Goal: Task Accomplishment & Management: Manage account settings

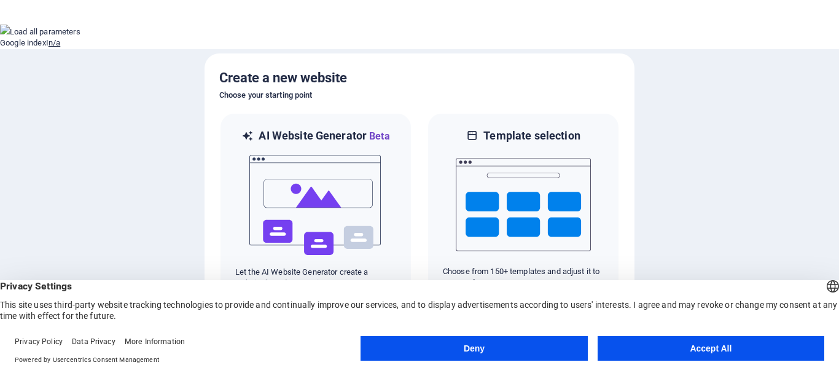
drag, startPoint x: 673, startPoint y: 343, endPoint x: 555, endPoint y: 342, distance: 118.6
click at [673, 343] on button "Accept All" at bounding box center [711, 348] width 227 height 25
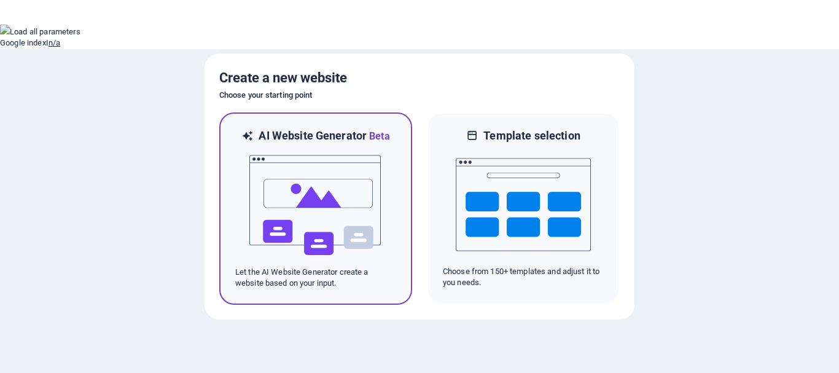
click at [300, 210] on img at bounding box center [315, 205] width 135 height 123
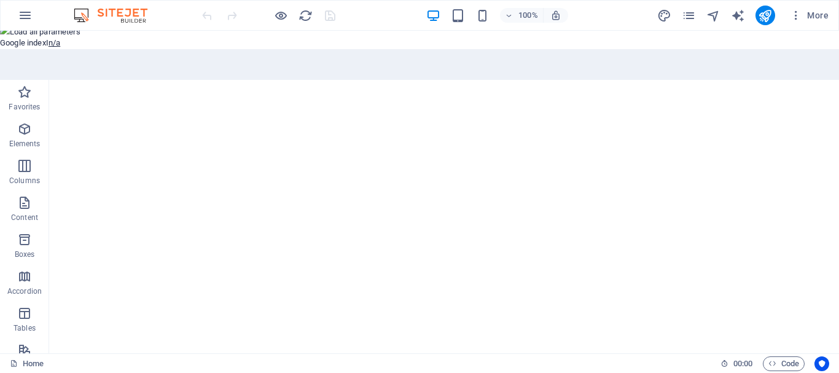
click at [0, 156] on button at bounding box center [0, 156] width 0 height 0
click at [57, 171] on button "For this domain" at bounding box center [28, 175] width 57 height 9
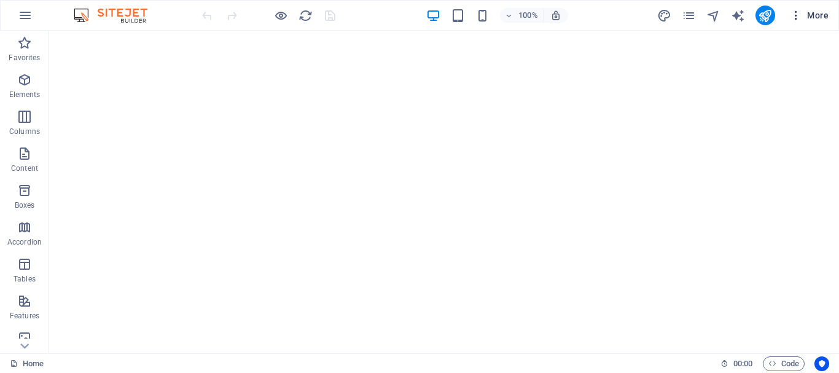
click at [821, 17] on span "More" at bounding box center [809, 15] width 39 height 12
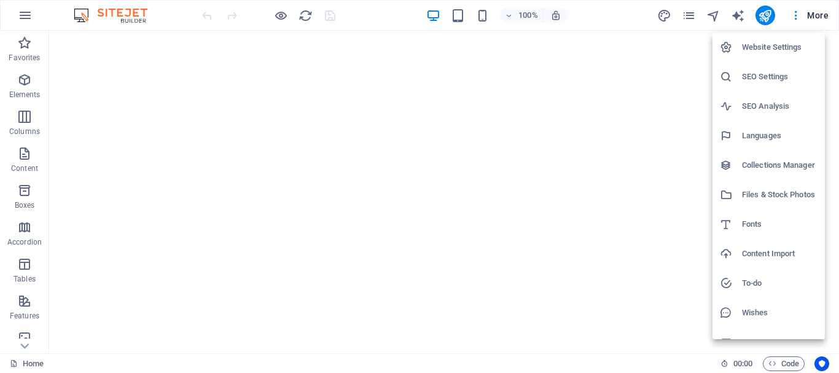
click at [762, 51] on h6 "Website Settings" at bounding box center [780, 47] width 76 height 15
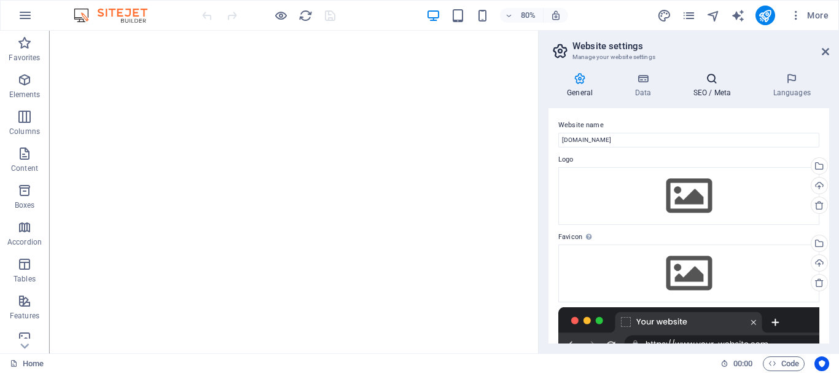
click at [728, 79] on icon at bounding box center [711, 78] width 75 height 12
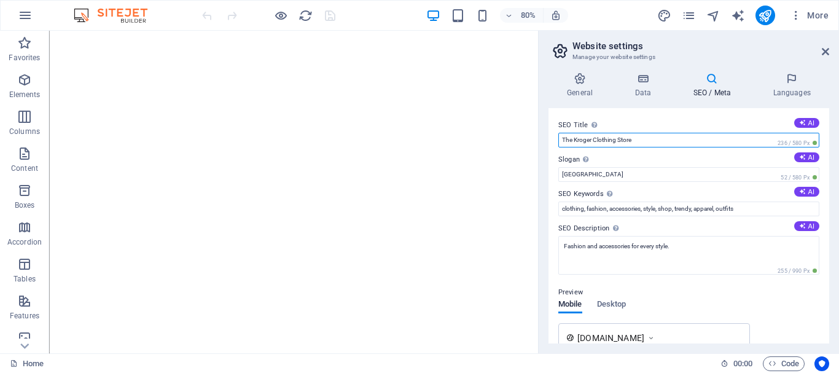
click at [675, 137] on input "The Kroger Clothing Store" at bounding box center [688, 140] width 261 height 15
paste input "<meta name="facebook-domain-verification" content="ao280xy7aqbk0k5763680fee5gz7…"
type input "<meta name="facebook-domain-verification" content="ao280xy7aqbk0k5763680fee5gz7…"
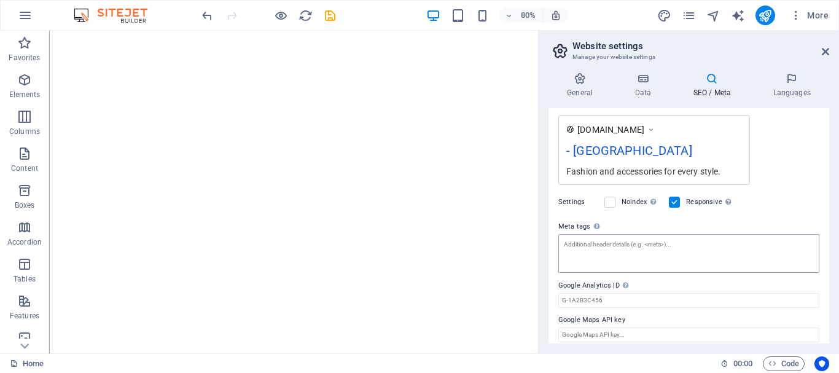
scroll to position [217, 0]
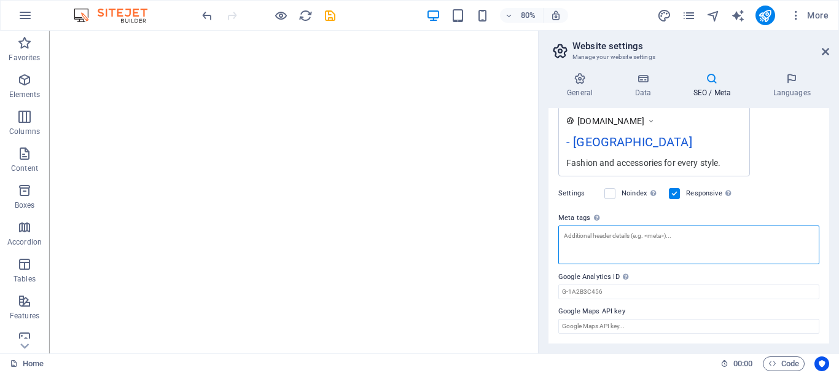
click at [631, 241] on textarea "Meta tags Enter HTML code here that will be placed inside the tags of your webs…" at bounding box center [688, 244] width 261 height 39
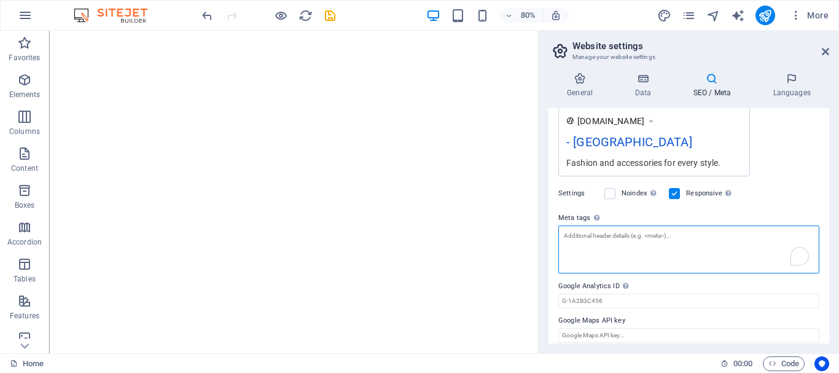
paste textarea "<meta name="facebook-domain-verification" content="ao280xy7aqbk0k5763680fee5gz7…"
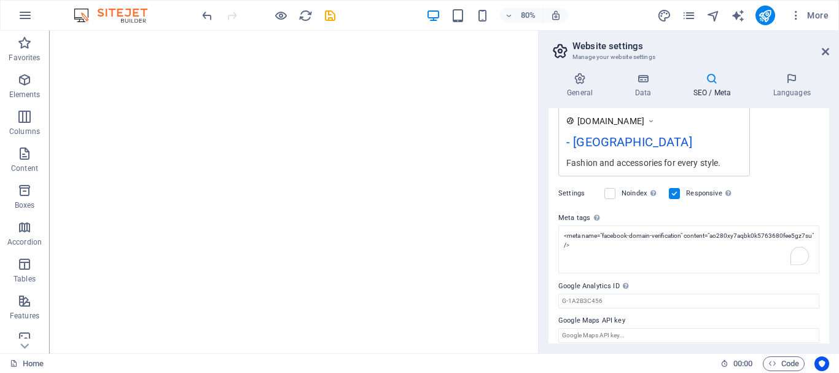
type textarea "<meta name="facebook-domain-verification" content="ao280xy7aqbk0k5763680fee5gz7…"
click at [798, 177] on body "The Kroger Home Favorites Elements Columns Content Boxes Accordion Tables Featu…" at bounding box center [419, 186] width 839 height 373
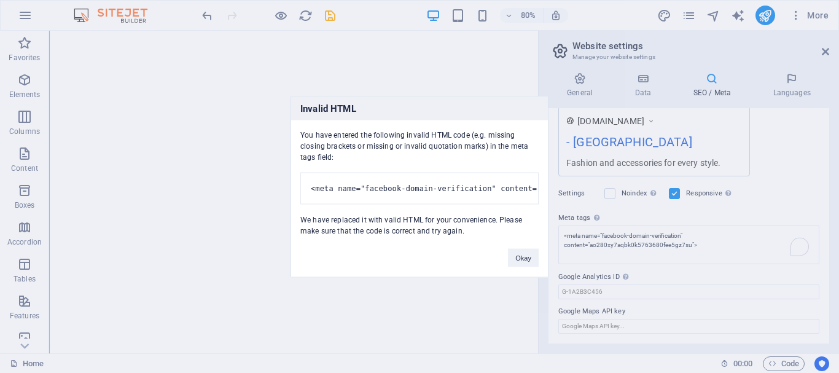
click at [507, 267] on div "Okay" at bounding box center [523, 251] width 49 height 31
click at [531, 267] on button "Okay" at bounding box center [523, 257] width 31 height 18
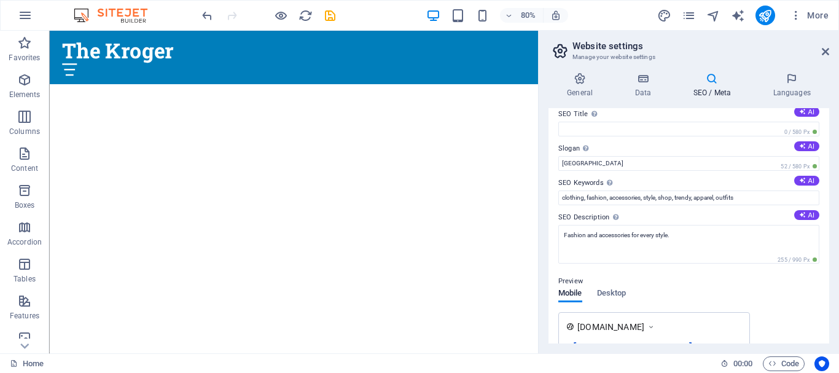
scroll to position [0, 0]
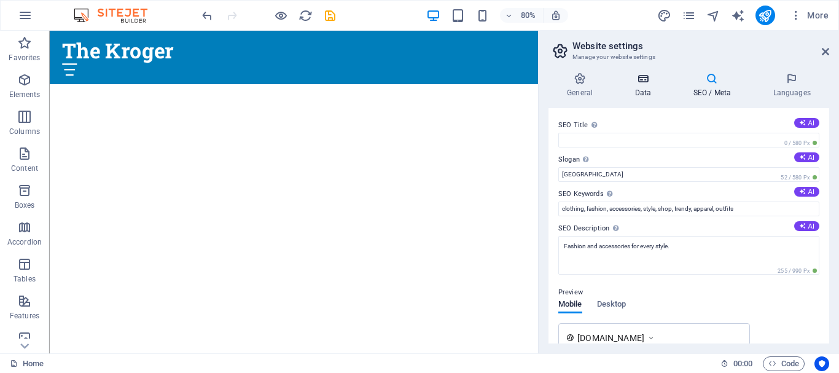
click at [644, 96] on h4 "Data" at bounding box center [645, 85] width 58 height 26
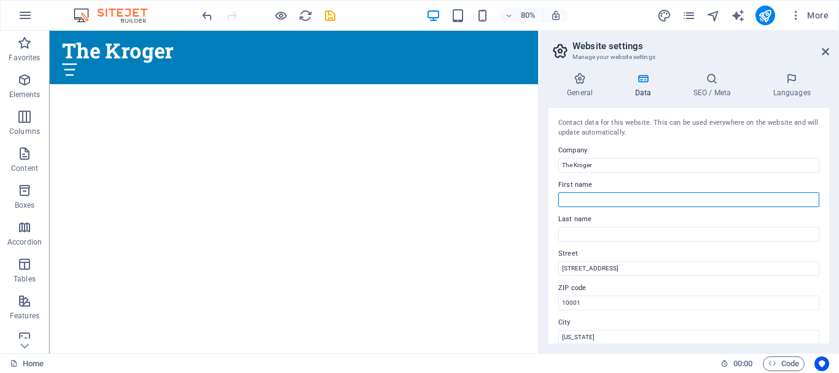
click at [597, 200] on input "First name" at bounding box center [688, 199] width 261 height 15
type input "[PERSON_NAME] [PERSON_NAME]"
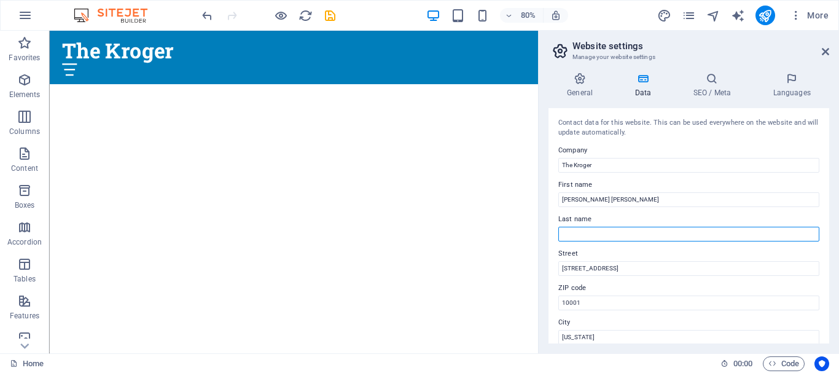
type input "Shekh"
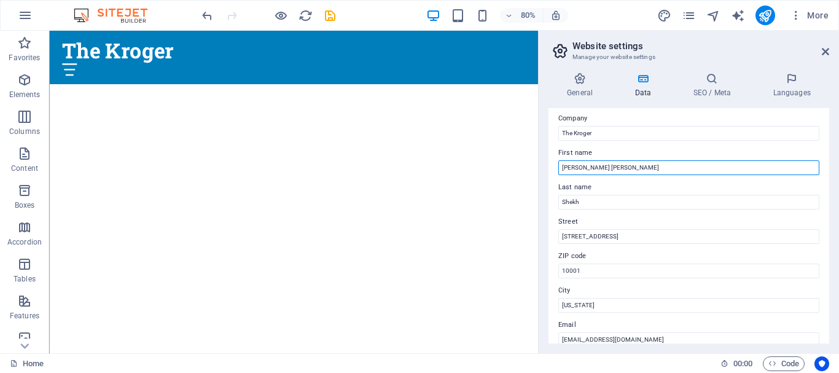
scroll to position [61, 0]
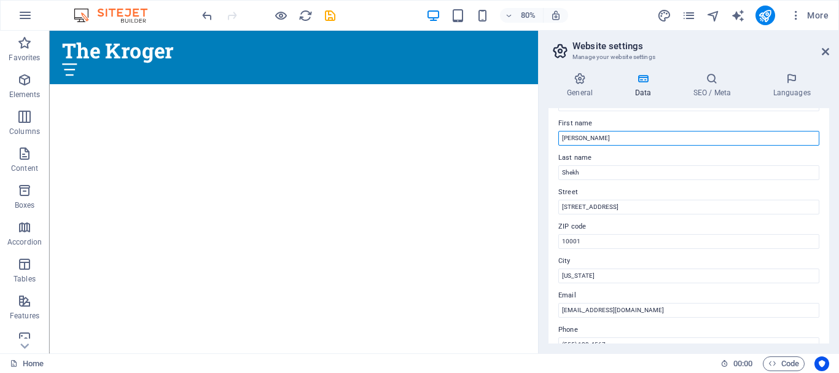
type input "[PERSON_NAME]"
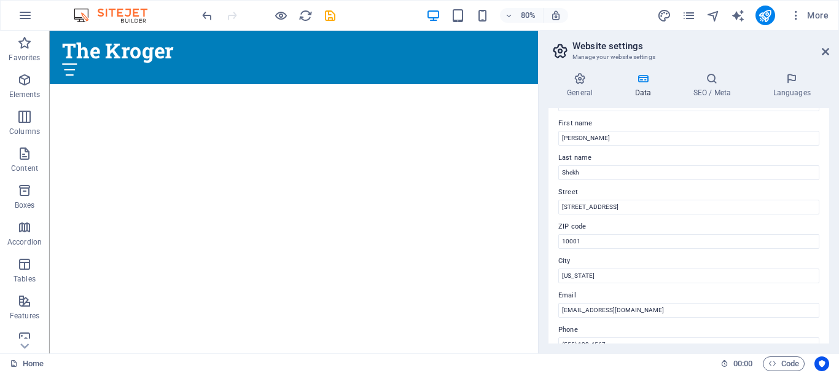
click at [631, 117] on label "First name" at bounding box center [688, 123] width 261 height 15
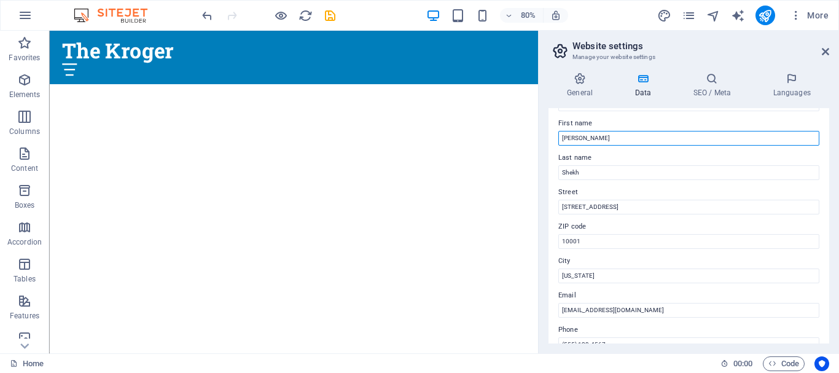
click at [631, 131] on input "[PERSON_NAME]" at bounding box center [688, 138] width 261 height 15
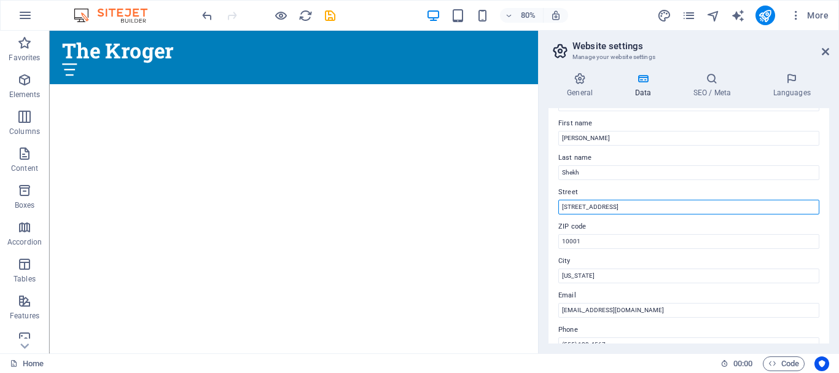
click at [634, 208] on input "[STREET_ADDRESS]" at bounding box center [688, 207] width 261 height 15
click at [642, 213] on input "[STREET_ADDRESS]" at bounding box center [688, 207] width 261 height 15
click at [642, 212] on input "[STREET_ADDRESS]" at bounding box center [688, 207] width 261 height 15
paste input "[STREET_ADDRESS][US_STATE]"
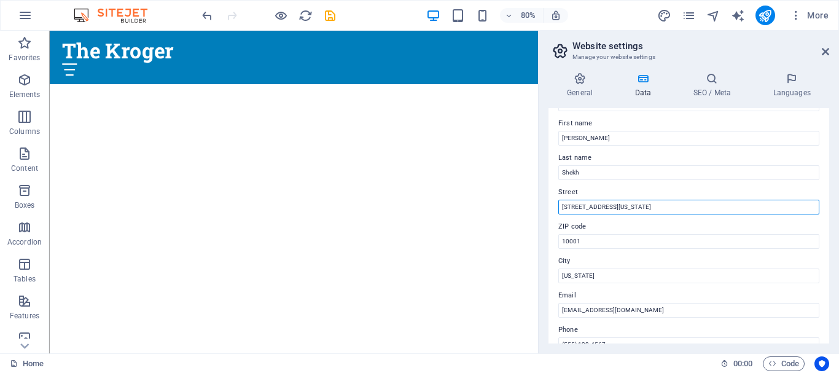
drag, startPoint x: 627, startPoint y: 204, endPoint x: 772, endPoint y: 203, distance: 145.0
click at [772, 203] on input "[STREET_ADDRESS][US_STATE]" at bounding box center [688, 207] width 261 height 15
click at [744, 206] on input "[STREET_ADDRESS][US_STATE]" at bounding box center [688, 207] width 261 height 15
drag, startPoint x: 702, startPoint y: 204, endPoint x: 765, endPoint y: 204, distance: 63.3
click at [765, 204] on input "[STREET_ADDRESS][US_STATE]" at bounding box center [688, 207] width 261 height 15
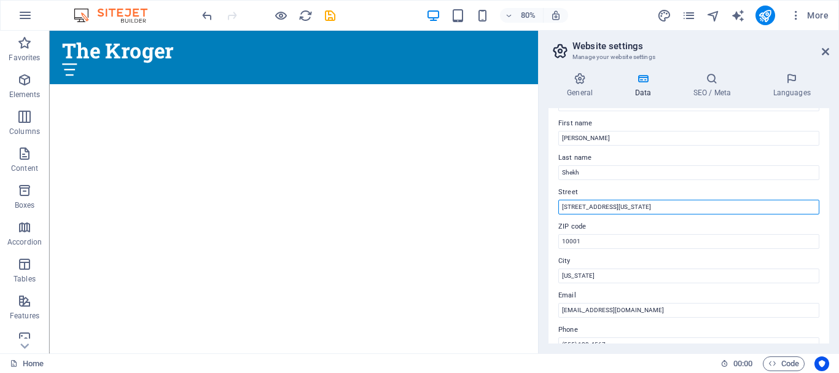
scroll to position [123, 0]
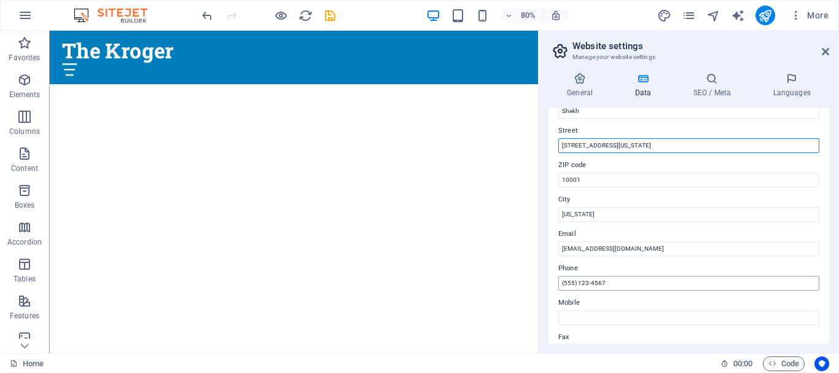
type input "[STREET_ADDRESS][US_STATE]"
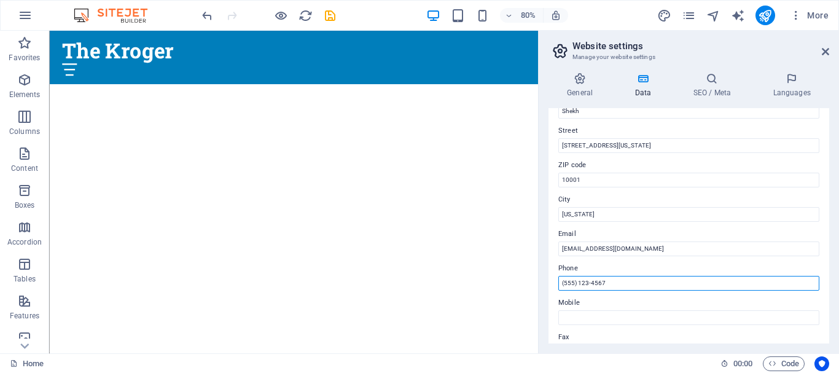
click at [629, 282] on input "(555) 123-4567" at bounding box center [688, 283] width 261 height 15
click at [630, 282] on input "(555) 123-4567" at bounding box center [688, 283] width 261 height 15
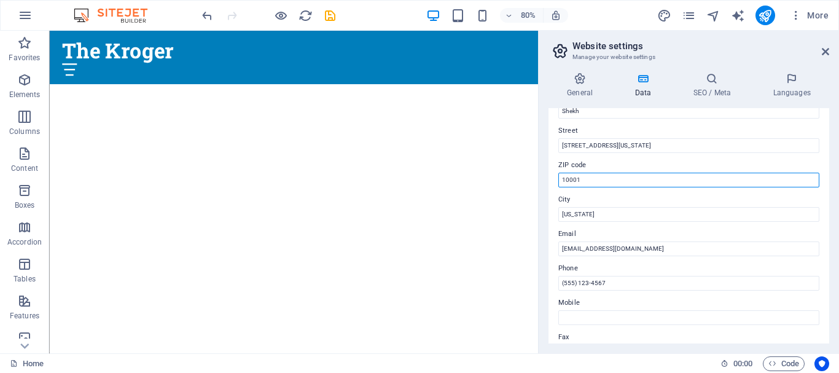
click at [612, 178] on input "10001" at bounding box center [688, 180] width 261 height 15
paste input "2234-1000"
type input "12234-1000"
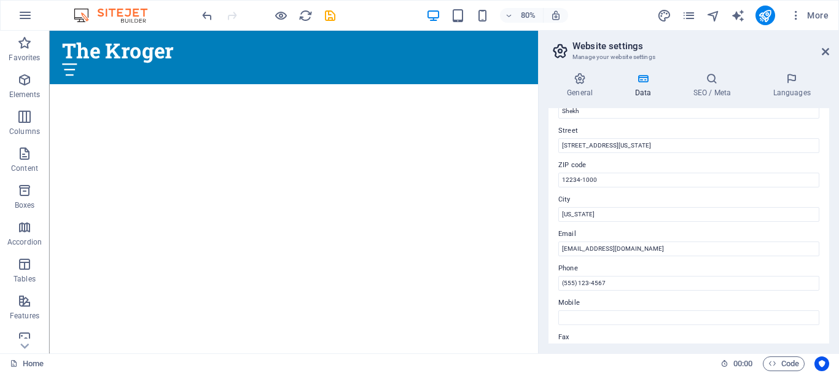
click at [637, 165] on label "ZIP code" at bounding box center [688, 165] width 261 height 15
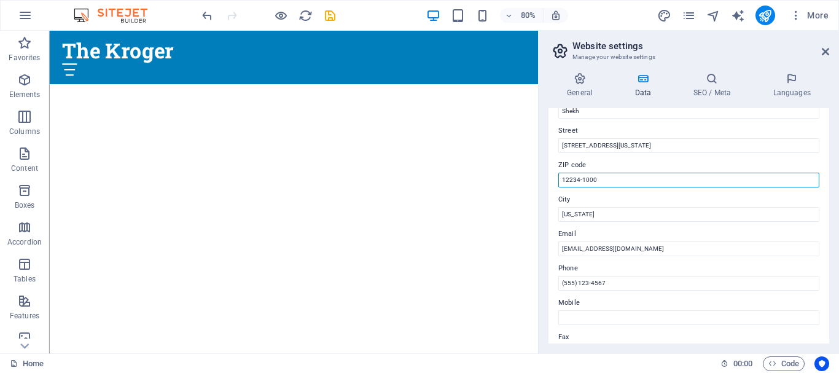
click at [637, 173] on input "12234-1000" at bounding box center [688, 180] width 261 height 15
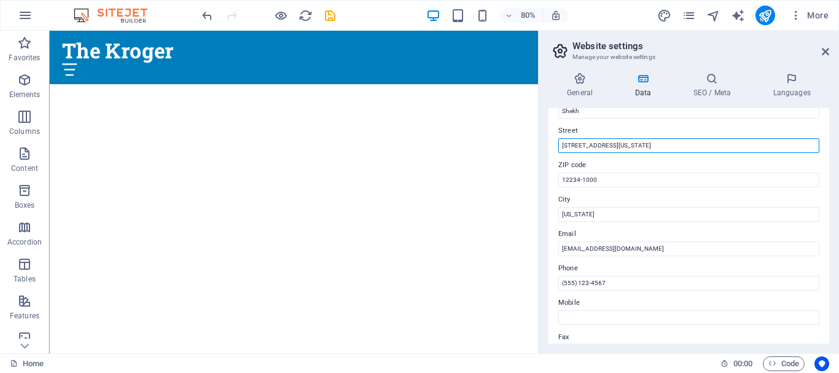
drag, startPoint x: 694, startPoint y: 147, endPoint x: 701, endPoint y: 147, distance: 6.8
click at [701, 147] on input "[STREET_ADDRESS][US_STATE]" at bounding box center [688, 145] width 261 height 15
drag, startPoint x: 672, startPoint y: 144, endPoint x: 690, endPoint y: 156, distance: 21.6
click at [690, 156] on div "Contact data for this website. This can be used everywhere on the website and w…" at bounding box center [689, 225] width 281 height 235
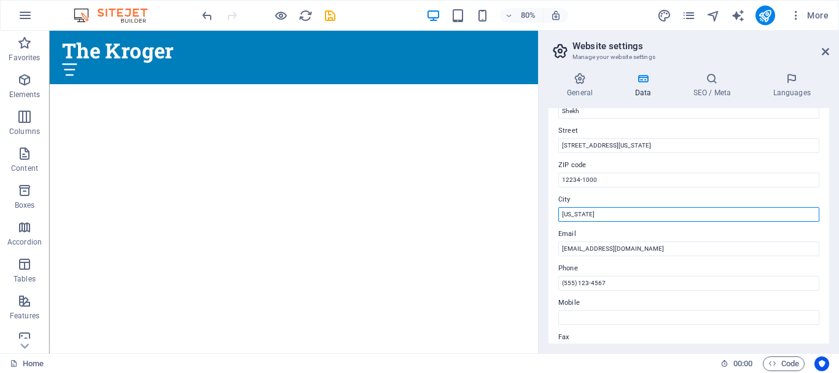
click at [626, 216] on input "[US_STATE]" at bounding box center [688, 214] width 261 height 15
click at [618, 200] on label "City" at bounding box center [688, 199] width 261 height 15
click at [618, 207] on input "[US_STATE]" at bounding box center [688, 214] width 261 height 15
click at [741, 155] on div "Contact data for this website. This can be used everywhere on the website and w…" at bounding box center [689, 225] width 281 height 235
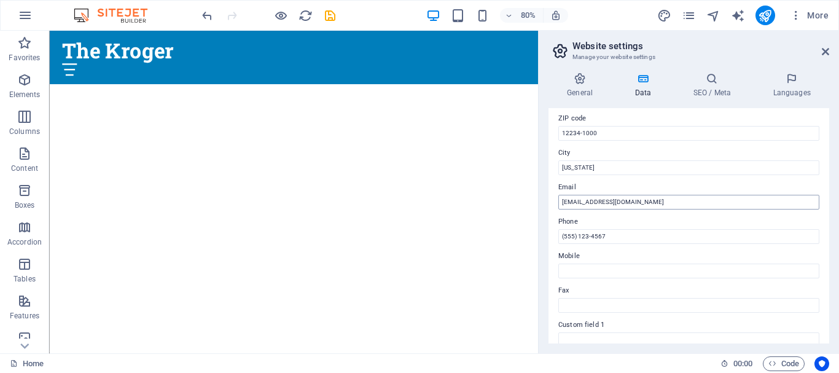
scroll to position [246, 0]
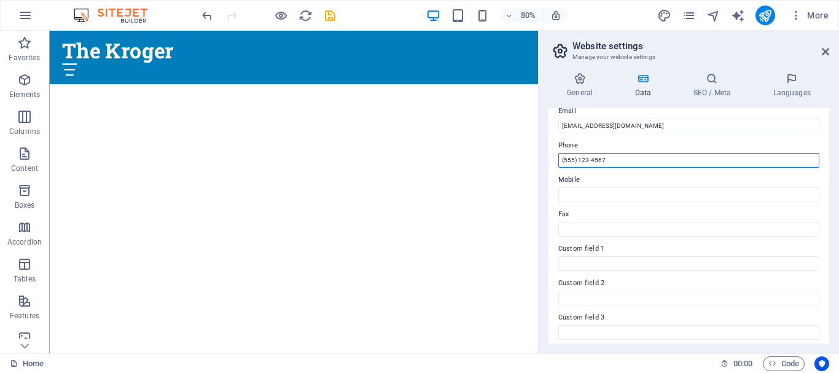
click at [625, 163] on input "(555) 123-4567" at bounding box center [688, 160] width 261 height 15
paste input "[PHONE_NUMBER]"
type input "[PHONE_NUMBER]"
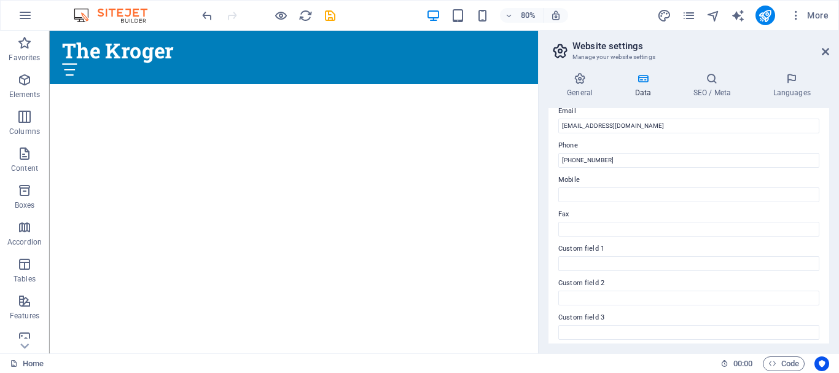
click at [635, 139] on label "Phone" at bounding box center [688, 145] width 261 height 15
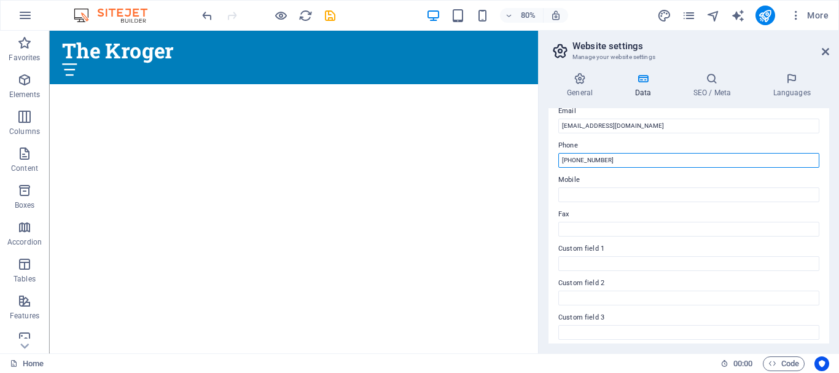
click at [635, 153] on input "[PHONE_NUMBER]" at bounding box center [688, 160] width 261 height 15
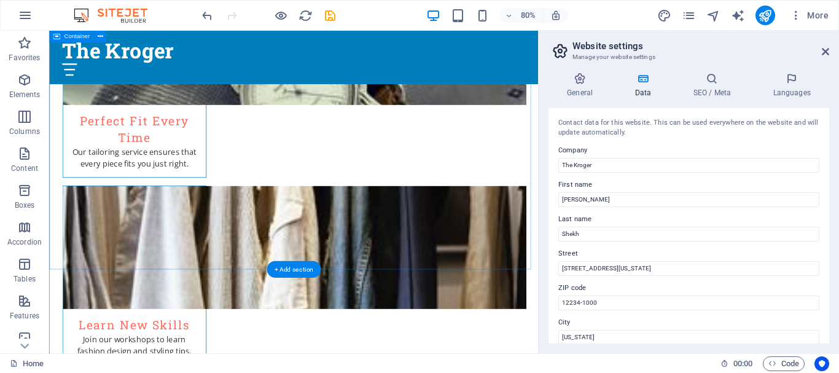
scroll to position [1999, 0]
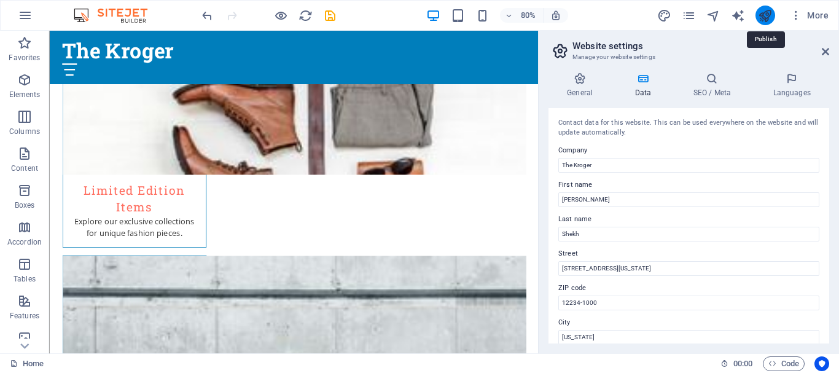
click at [763, 16] on icon "publish" at bounding box center [765, 16] width 14 height 14
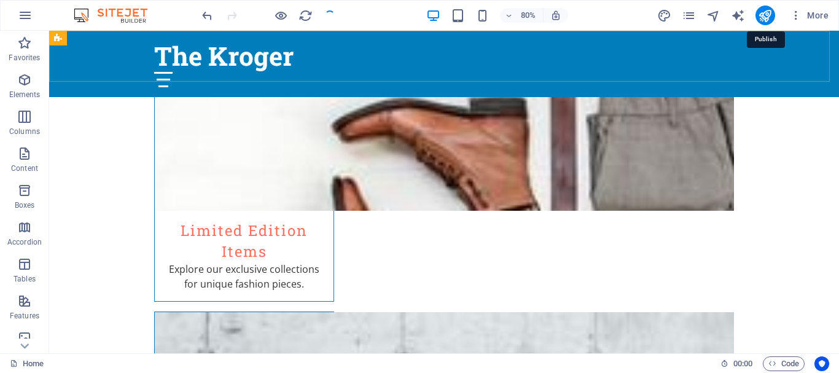
scroll to position [1919, 0]
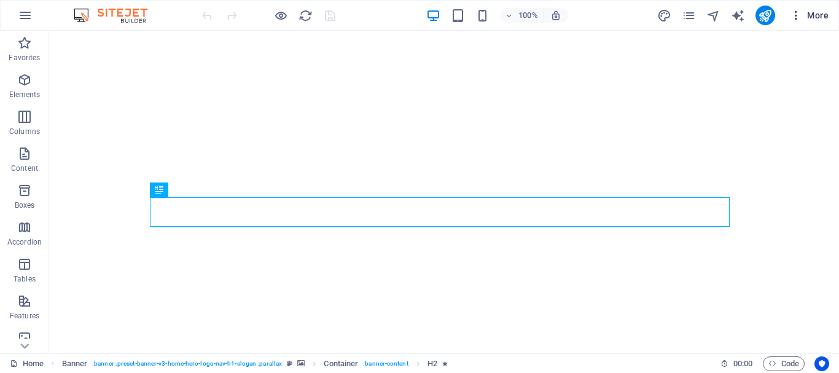
click at [820, 18] on span "More" at bounding box center [809, 15] width 39 height 12
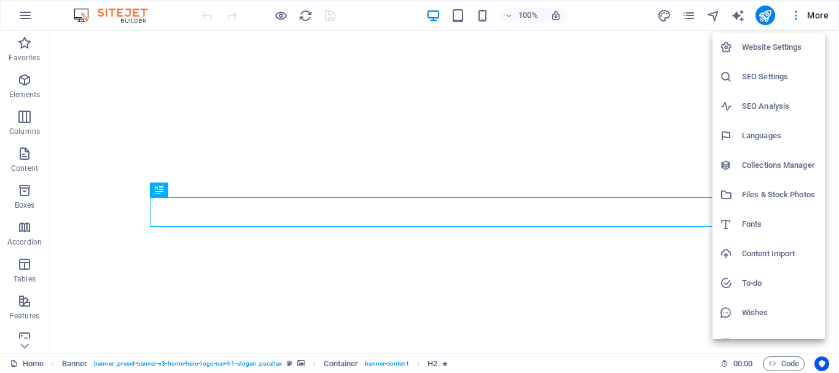
click at [748, 49] on h6 "Website Settings" at bounding box center [780, 47] width 76 height 15
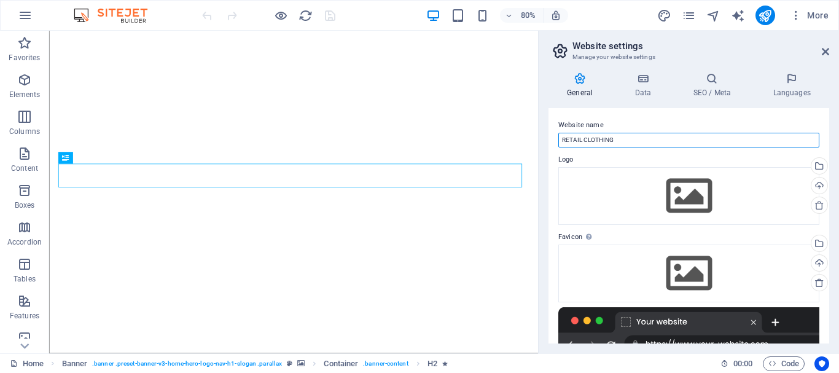
click at [649, 139] on input "RETAIL CLOTHING" at bounding box center [688, 140] width 261 height 15
paste input "The Kroger"
type input "The Kroger"
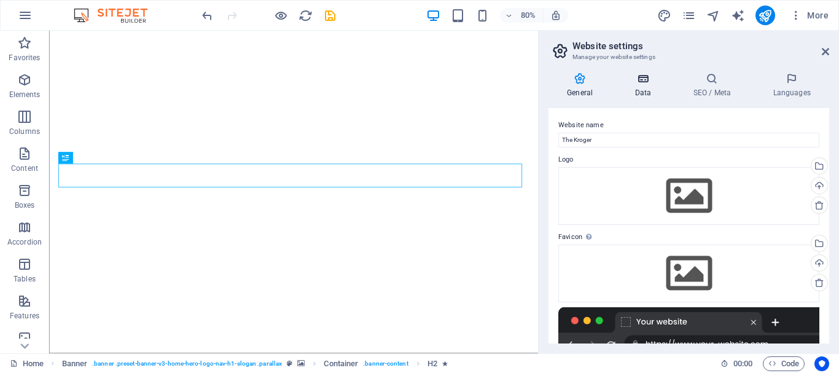
click at [650, 96] on h4 "Data" at bounding box center [645, 85] width 58 height 26
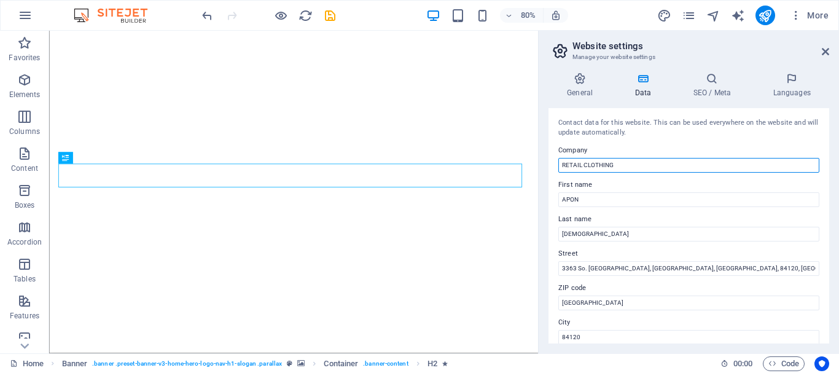
click at [624, 166] on input "RETAIL CLOTHING" at bounding box center [688, 165] width 261 height 15
click at [624, 165] on input "RETAIL CLOTHING" at bounding box center [688, 165] width 261 height 15
paste input "The Kroger"
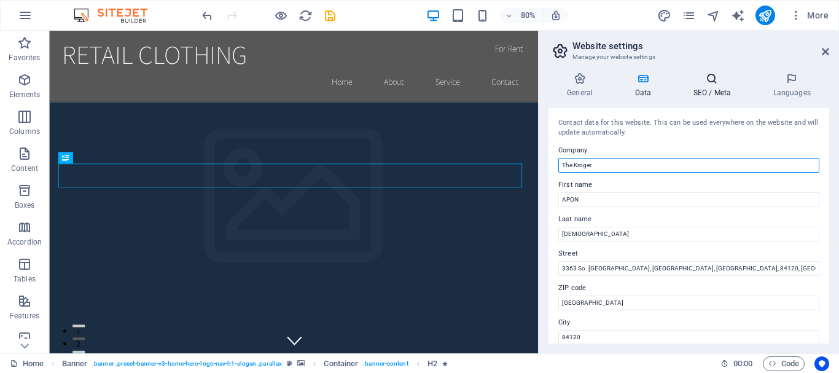
type input "The Kroger"
click at [714, 84] on icon at bounding box center [711, 78] width 75 height 12
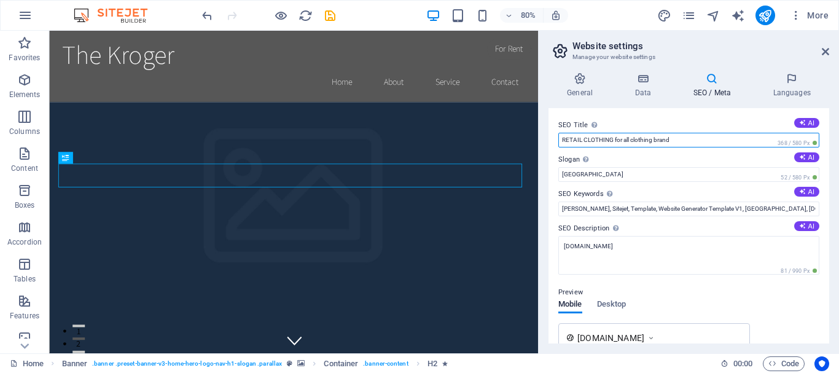
click at [690, 138] on input "RETAIL CLOTHING for all clothing brand" at bounding box center [688, 140] width 261 height 15
click at [671, 139] on input "RETAIL CLOTHING for all clothing brand" at bounding box center [688, 140] width 261 height 15
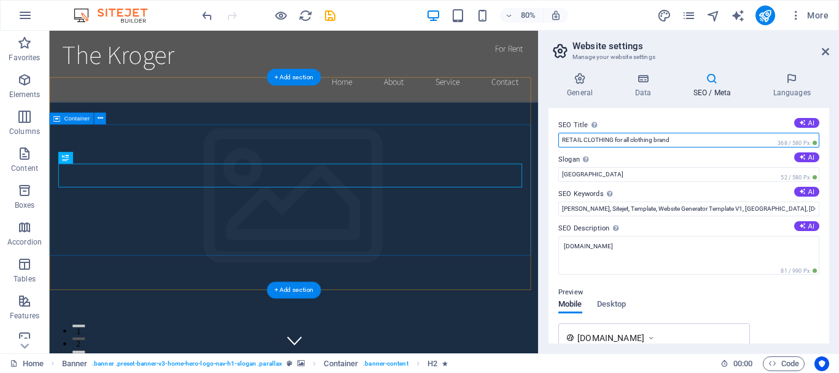
drag, startPoint x: 662, startPoint y: 168, endPoint x: 639, endPoint y: 164, distance: 23.1
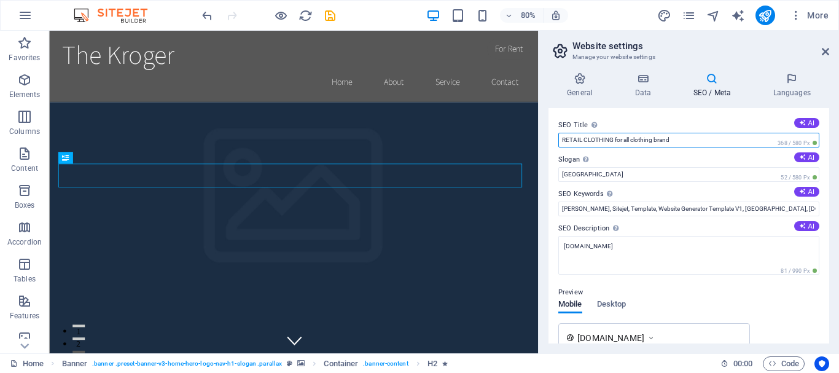
click at [574, 141] on input "RETAIL CLOTHING for all clothing brand" at bounding box center [688, 140] width 261 height 15
drag, startPoint x: 612, startPoint y: 138, endPoint x: 561, endPoint y: 138, distance: 51.0
click at [561, 138] on input "RETAIL CLOTHING for all clothing brand" at bounding box center [688, 140] width 261 height 15
paste input "The Kroger"
type input "The Kroger for all clothing brand"
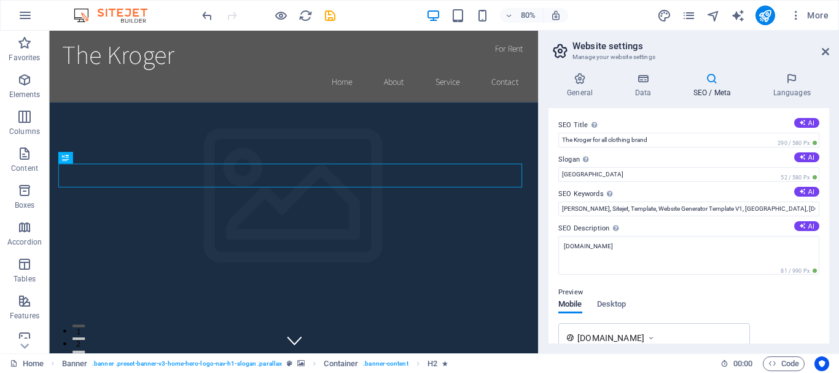
click at [654, 118] on label "SEO Title The title of your website - make it something that stands out in sear…" at bounding box center [688, 125] width 261 height 15
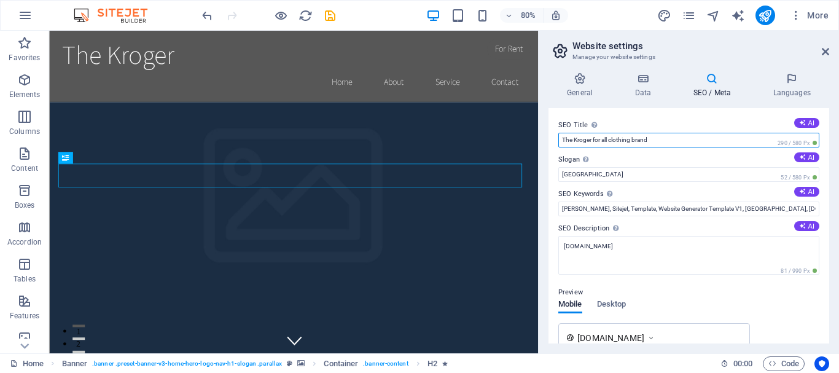
click at [654, 133] on input "The Kroger for all clothing brand" at bounding box center [688, 140] width 261 height 15
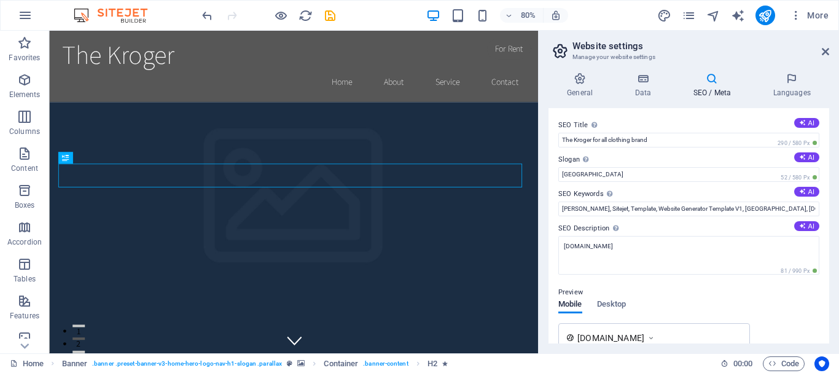
click at [702, 79] on icon at bounding box center [711, 78] width 75 height 12
click at [638, 84] on icon at bounding box center [642, 78] width 53 height 12
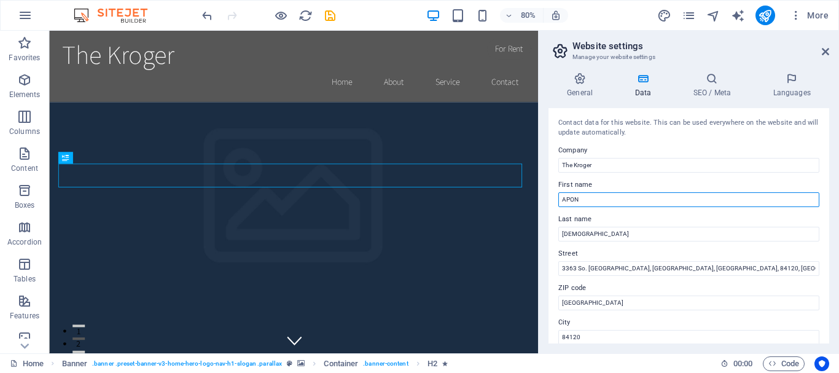
click at [639, 202] on input "APON" at bounding box center [688, 199] width 261 height 15
click at [638, 202] on input "APON" at bounding box center [688, 199] width 261 height 15
type input "f"
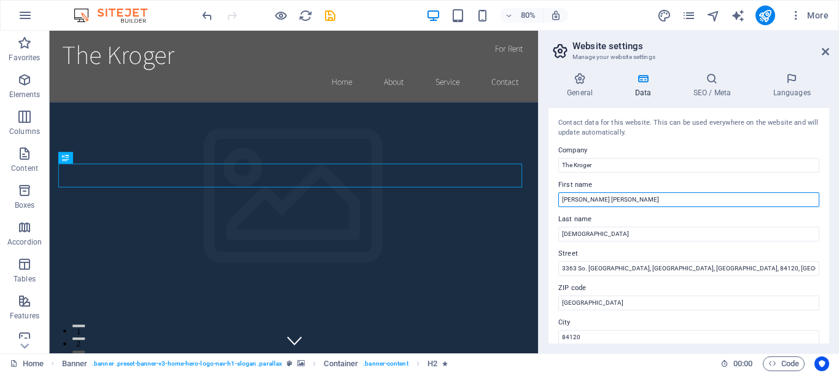
drag, startPoint x: 591, startPoint y: 200, endPoint x: 635, endPoint y: 200, distance: 43.6
click at [635, 200] on input "[PERSON_NAME] [PERSON_NAME]" at bounding box center [688, 199] width 261 height 15
type input "[PERSON_NAME]"
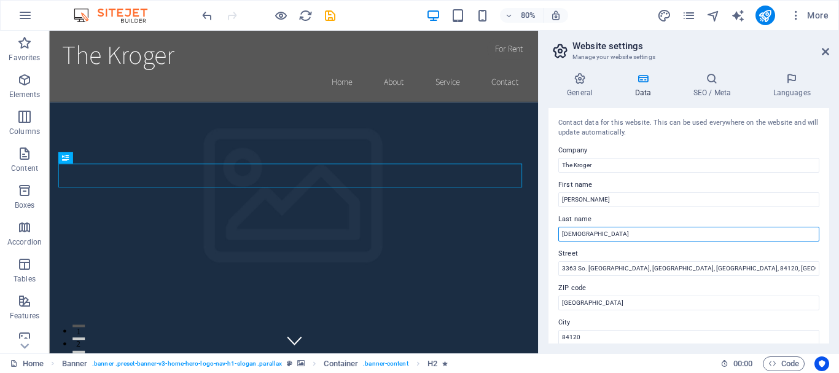
click at [598, 240] on input "ISLAM" at bounding box center [688, 234] width 261 height 15
paste input "Shekh"
type input "Shekh"
click at [639, 216] on label "Last name" at bounding box center [688, 219] width 261 height 15
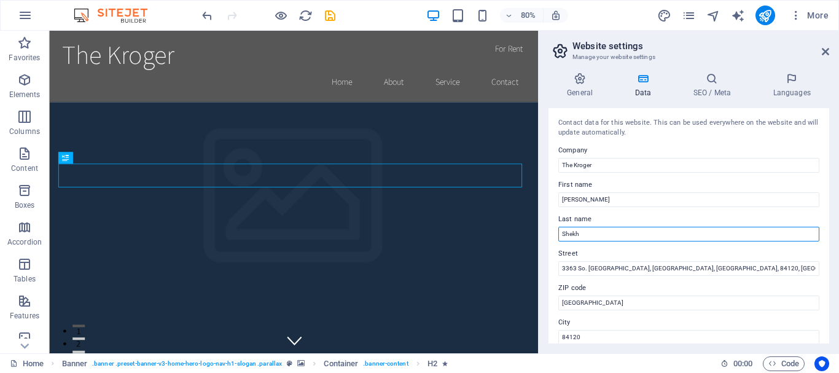
click at [639, 227] on input "Shekh" at bounding box center [688, 234] width 261 height 15
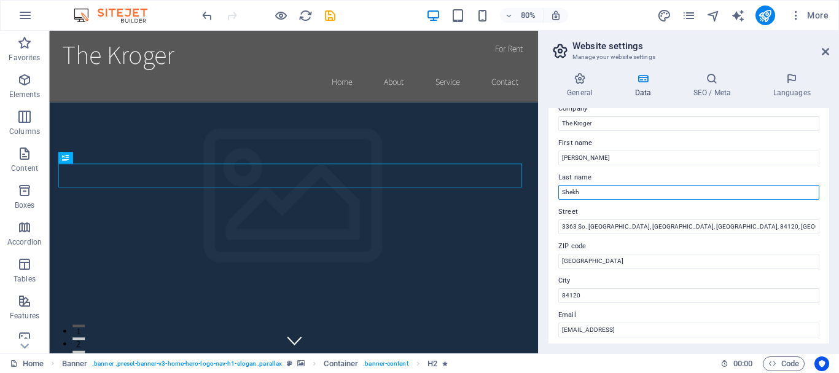
scroll to position [61, 0]
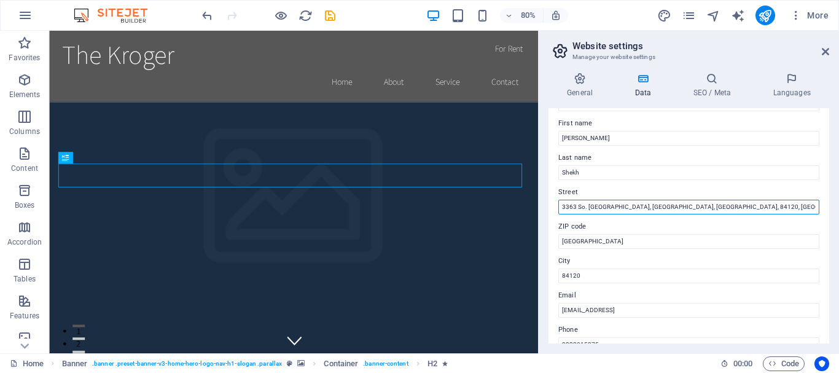
click at [743, 210] on input "3363 So. Hunter Ct, West Valley City, UT, 84120, USA" at bounding box center [688, 207] width 261 height 15
paste input "[STREET_ADDRESS][US_STATE]"
type input "[STREET_ADDRESS][US_STATE]"
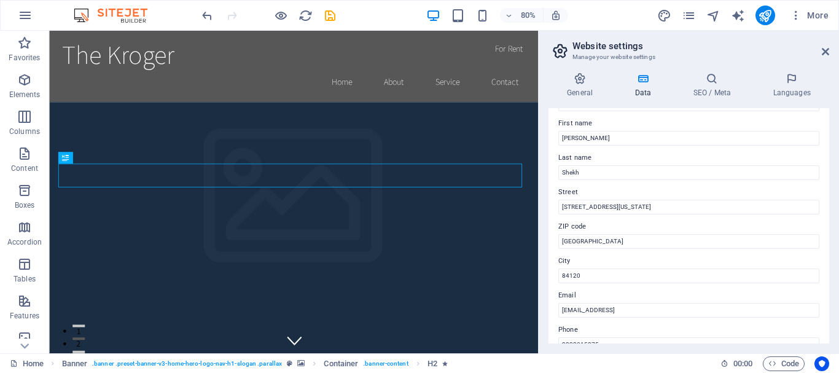
click at [695, 186] on label "Street" at bounding box center [688, 192] width 261 height 15
click at [695, 200] on input "[STREET_ADDRESS][US_STATE]" at bounding box center [688, 207] width 261 height 15
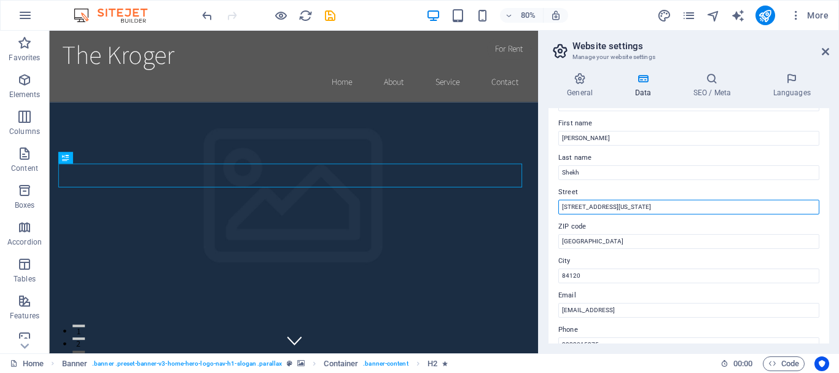
drag, startPoint x: 704, startPoint y: 204, endPoint x: 773, endPoint y: 208, distance: 68.9
click at [773, 208] on input "[STREET_ADDRESS][US_STATE]" at bounding box center [688, 207] width 261 height 15
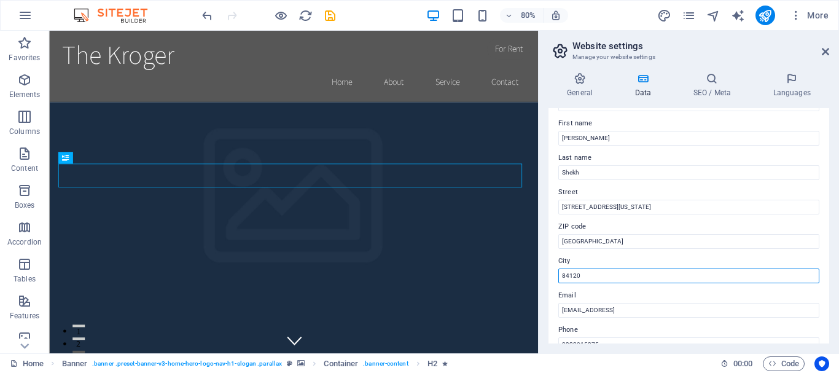
click at [608, 274] on input "84120" at bounding box center [688, 275] width 261 height 15
click at [608, 275] on input "84120" at bounding box center [688, 275] width 261 height 15
paste input "12234-100"
type input "12234-1000"
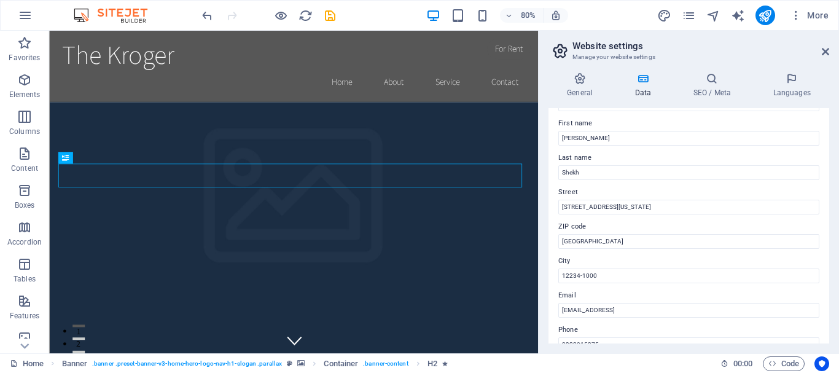
click at [615, 260] on label "City" at bounding box center [688, 261] width 261 height 15
click at [615, 268] on input "12234-1000" at bounding box center [688, 275] width 261 height 15
drag, startPoint x: 615, startPoint y: 285, endPoint x: 611, endPoint y: 279, distance: 7.5
click at [614, 285] on div "Contact data for this website. This can be used everywhere on the website and w…" at bounding box center [689, 225] width 281 height 235
click at [611, 279] on input "12234-1000" at bounding box center [688, 275] width 261 height 15
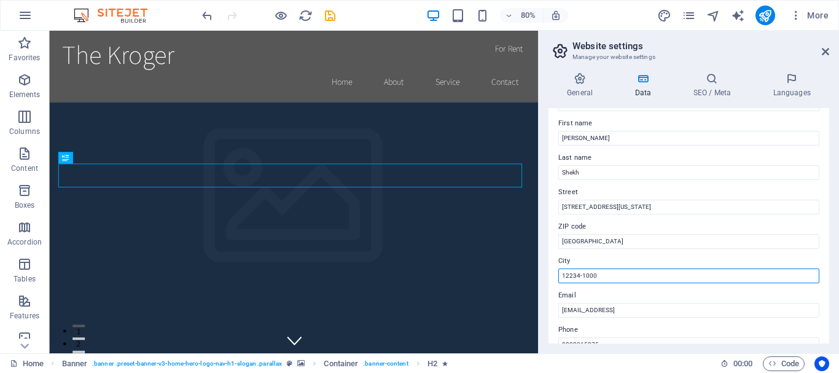
click at [611, 279] on input "12234-1000" at bounding box center [688, 275] width 261 height 15
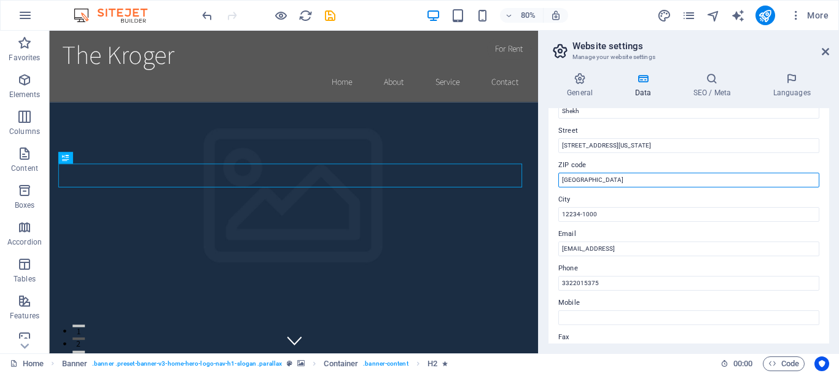
click at [629, 176] on input "West Valley City" at bounding box center [688, 180] width 261 height 15
paste input "12234-1000"
type input "12234-1000"
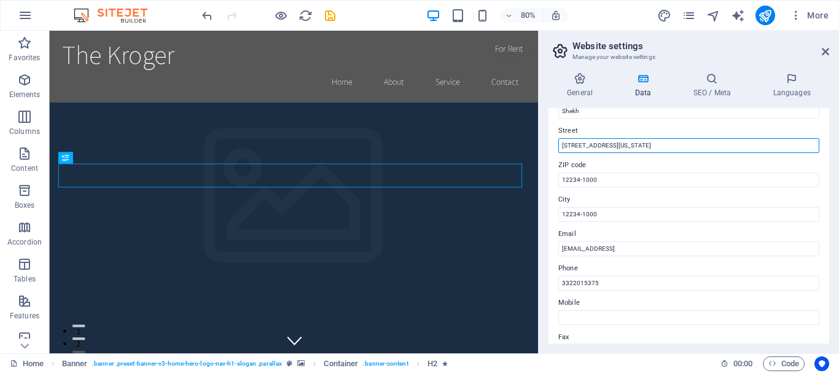
drag, startPoint x: 693, startPoint y: 141, endPoint x: 700, endPoint y: 149, distance: 10.0
click at [700, 149] on input "[STREET_ADDRESS][US_STATE]" at bounding box center [688, 145] width 261 height 15
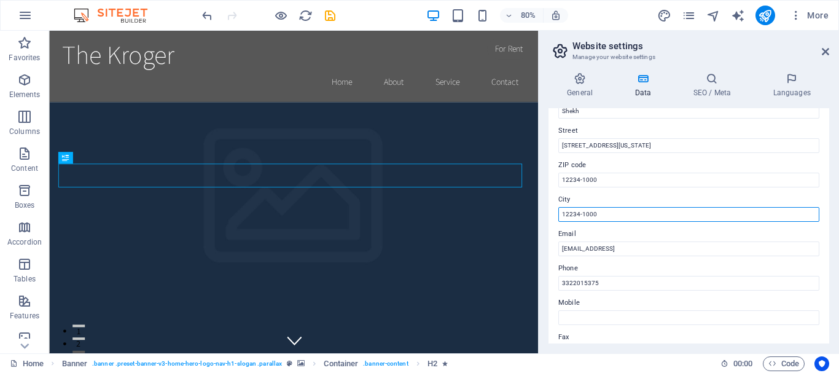
click at [622, 215] on input "12234-1000" at bounding box center [688, 214] width 261 height 15
click at [623, 215] on input "12234-1000" at bounding box center [688, 214] width 261 height 15
paste input "NY"
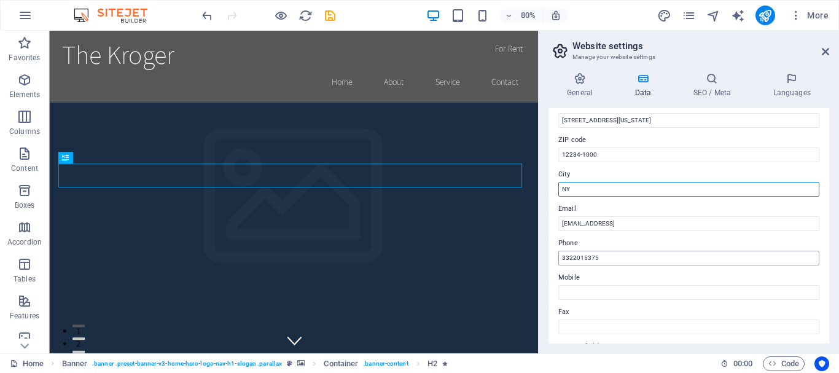
scroll to position [184, 0]
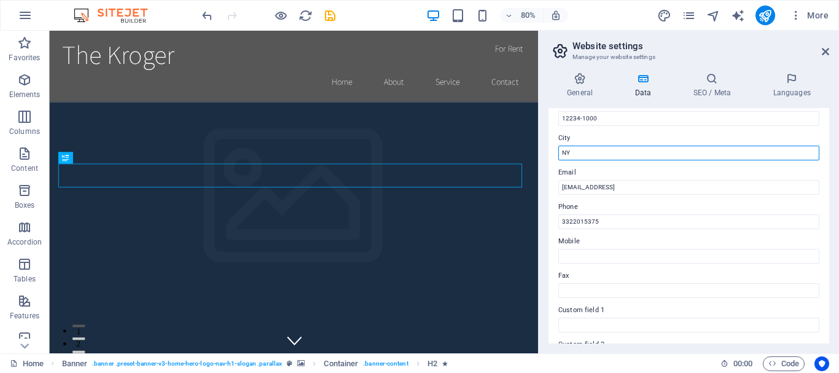
type input "NY"
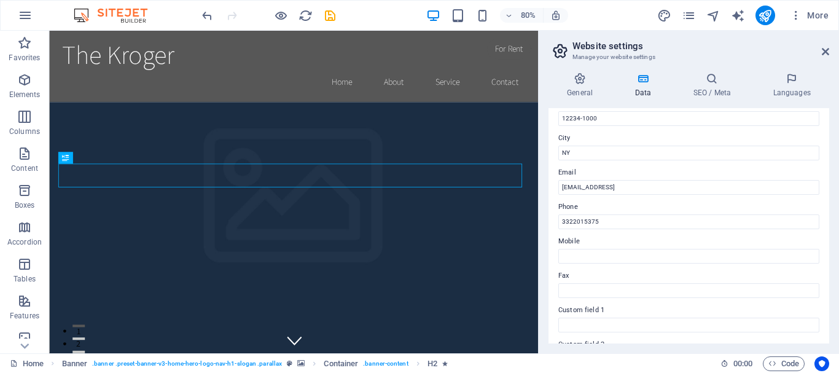
click at [748, 198] on div "Contact data for this website. This can be used everywhere on the website and w…" at bounding box center [689, 225] width 281 height 235
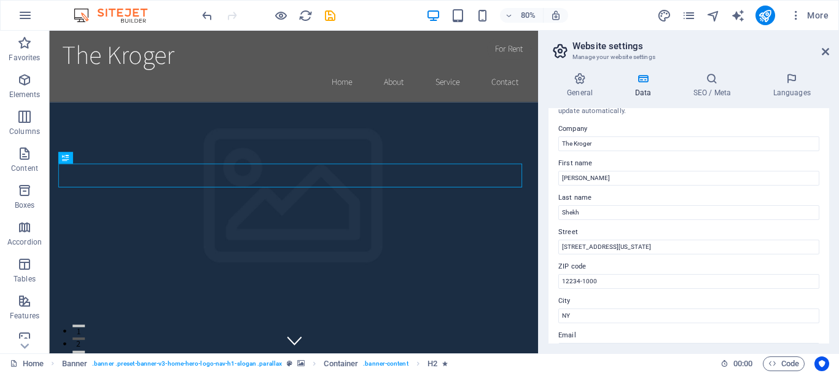
scroll to position [0, 0]
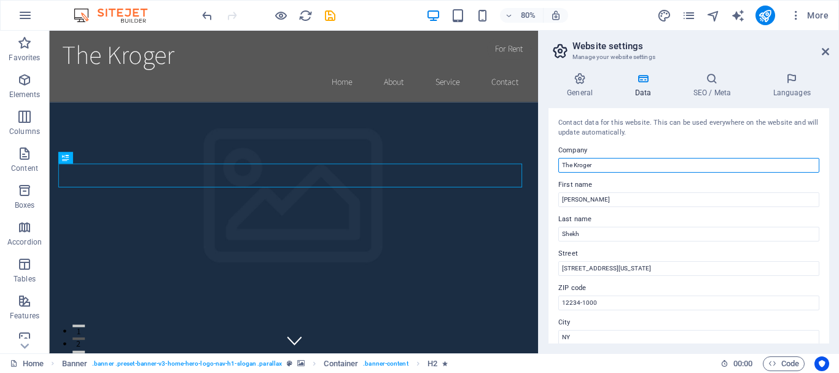
click at [655, 168] on input "The Kroger" at bounding box center [688, 165] width 261 height 15
click at [647, 158] on input "The Kroger" at bounding box center [688, 165] width 261 height 15
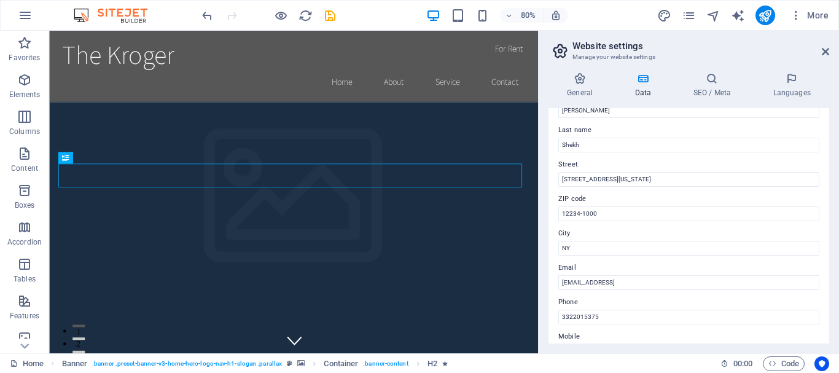
scroll to position [61, 0]
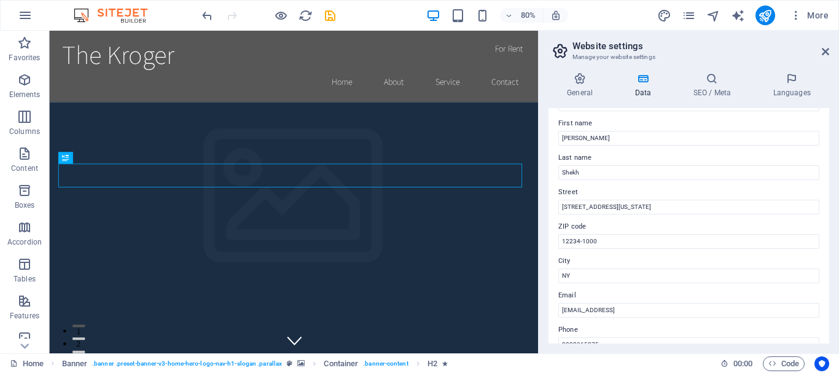
click at [552, 142] on div "Contact data for this website. This can be used everywhere on the website and w…" at bounding box center [689, 225] width 281 height 235
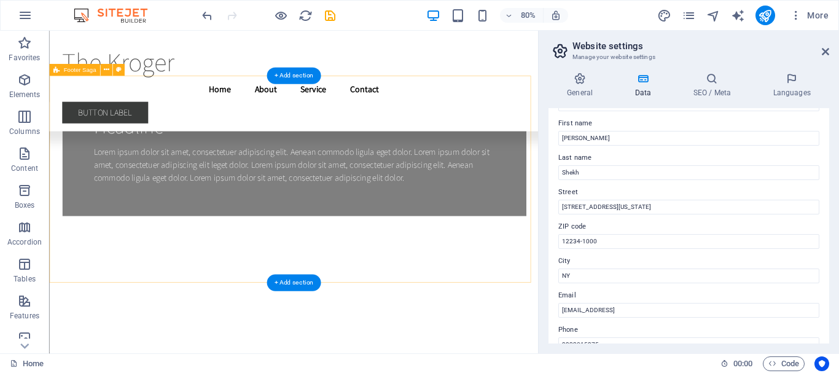
scroll to position [26034, 0]
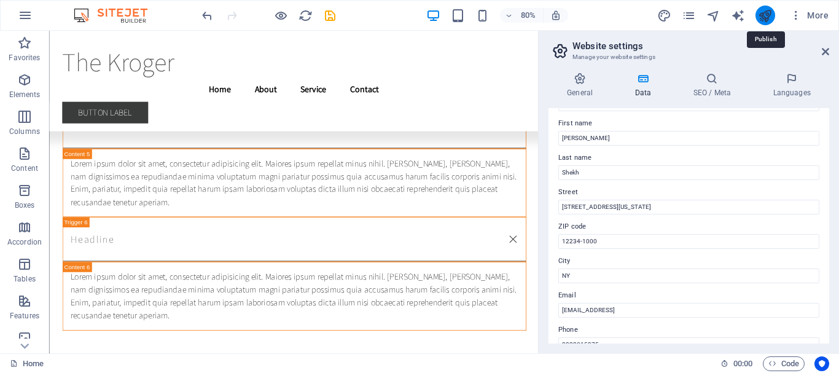
click at [769, 19] on icon "publish" at bounding box center [765, 16] width 14 height 14
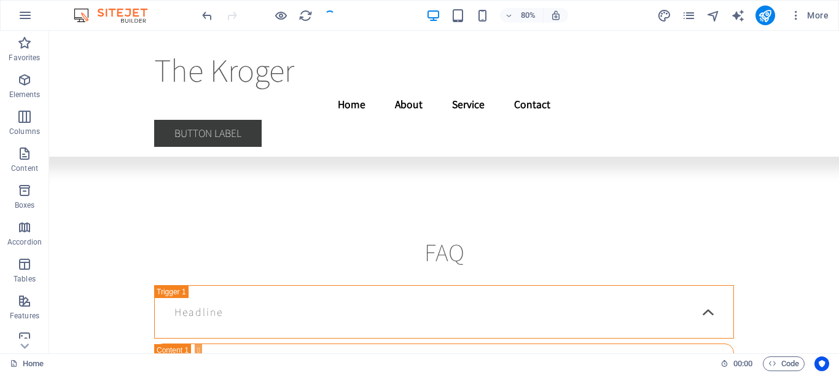
scroll to position [26026, 0]
